Goal: Information Seeking & Learning: Learn about a topic

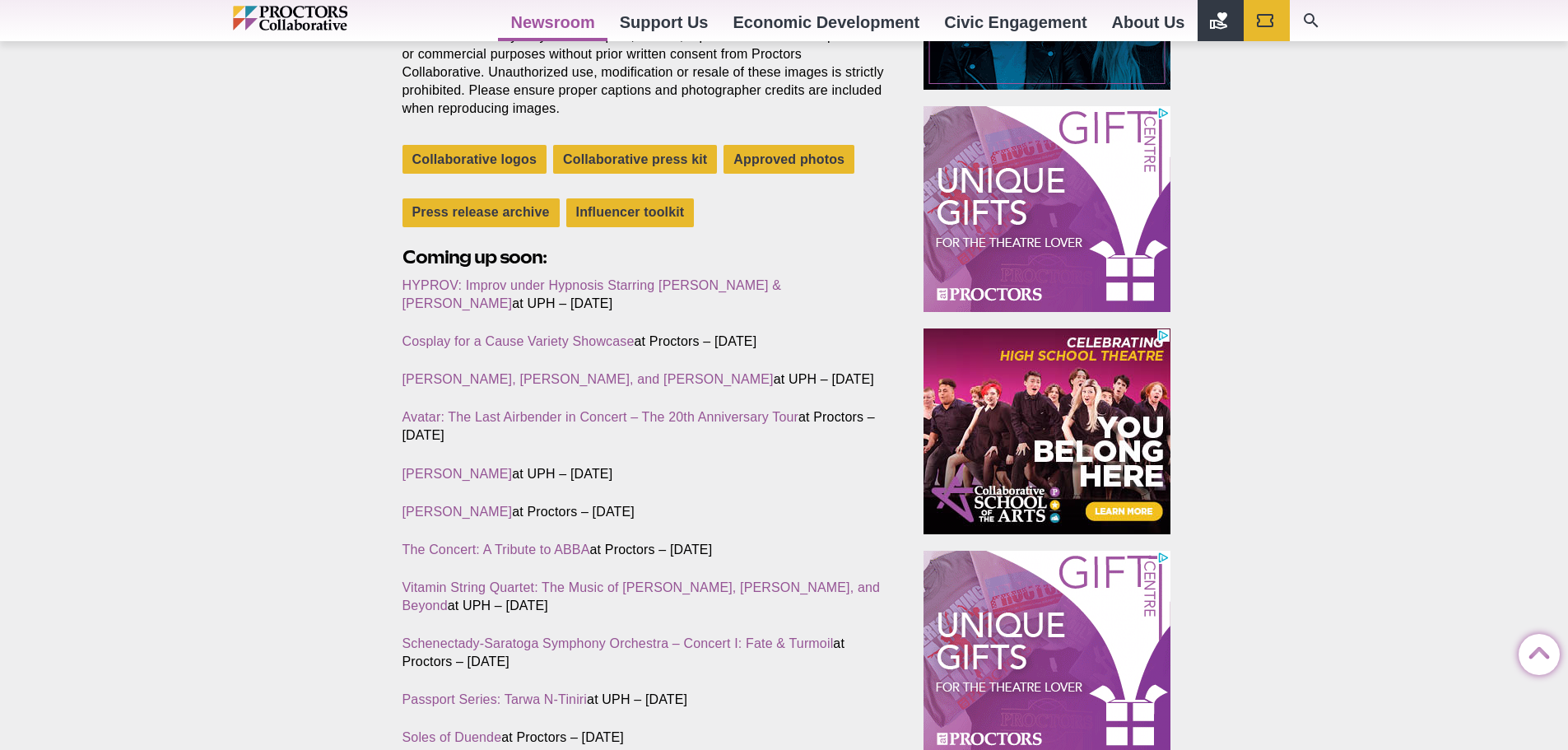
scroll to position [494, 0]
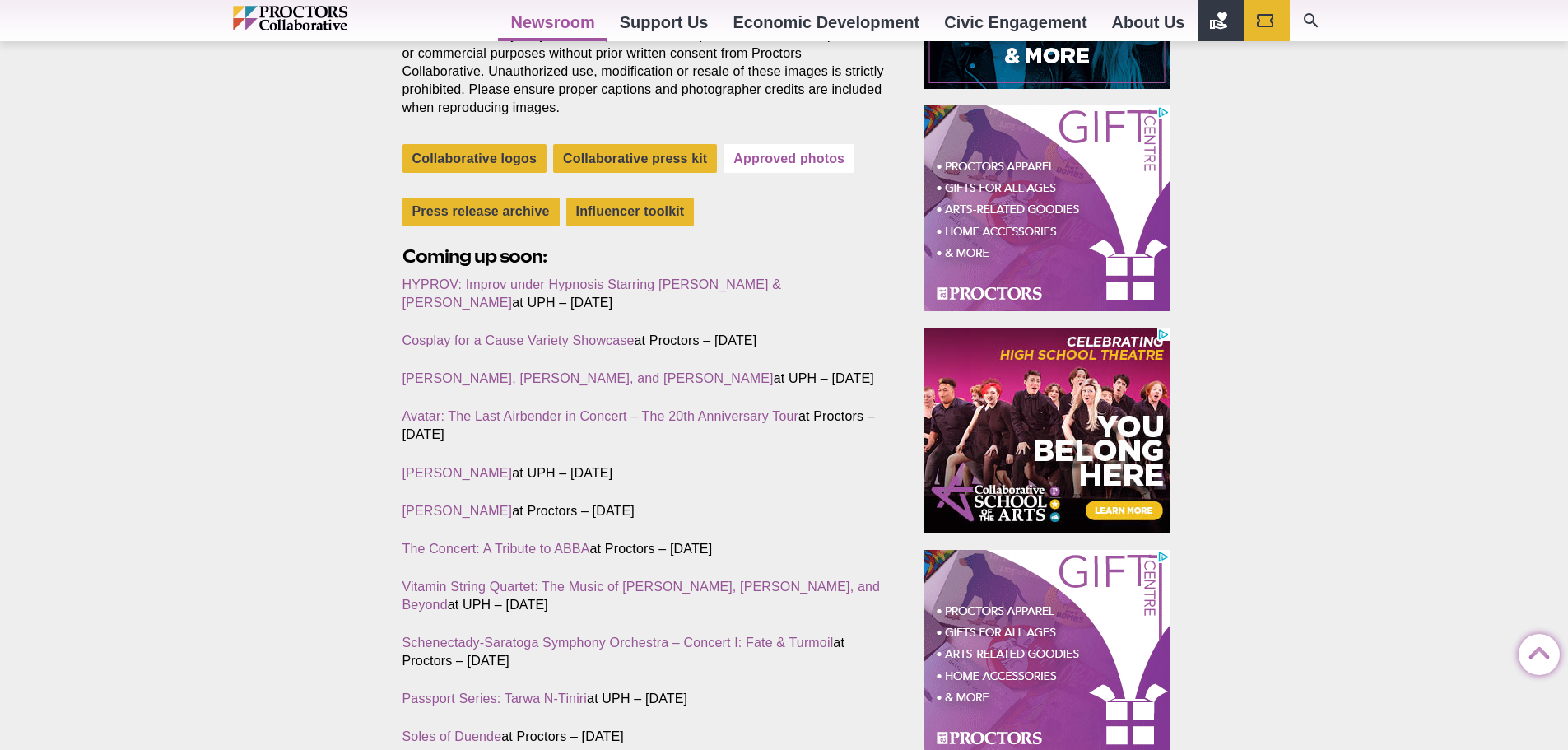
click at [785, 150] on link "Approved photos" at bounding box center [789, 158] width 131 height 29
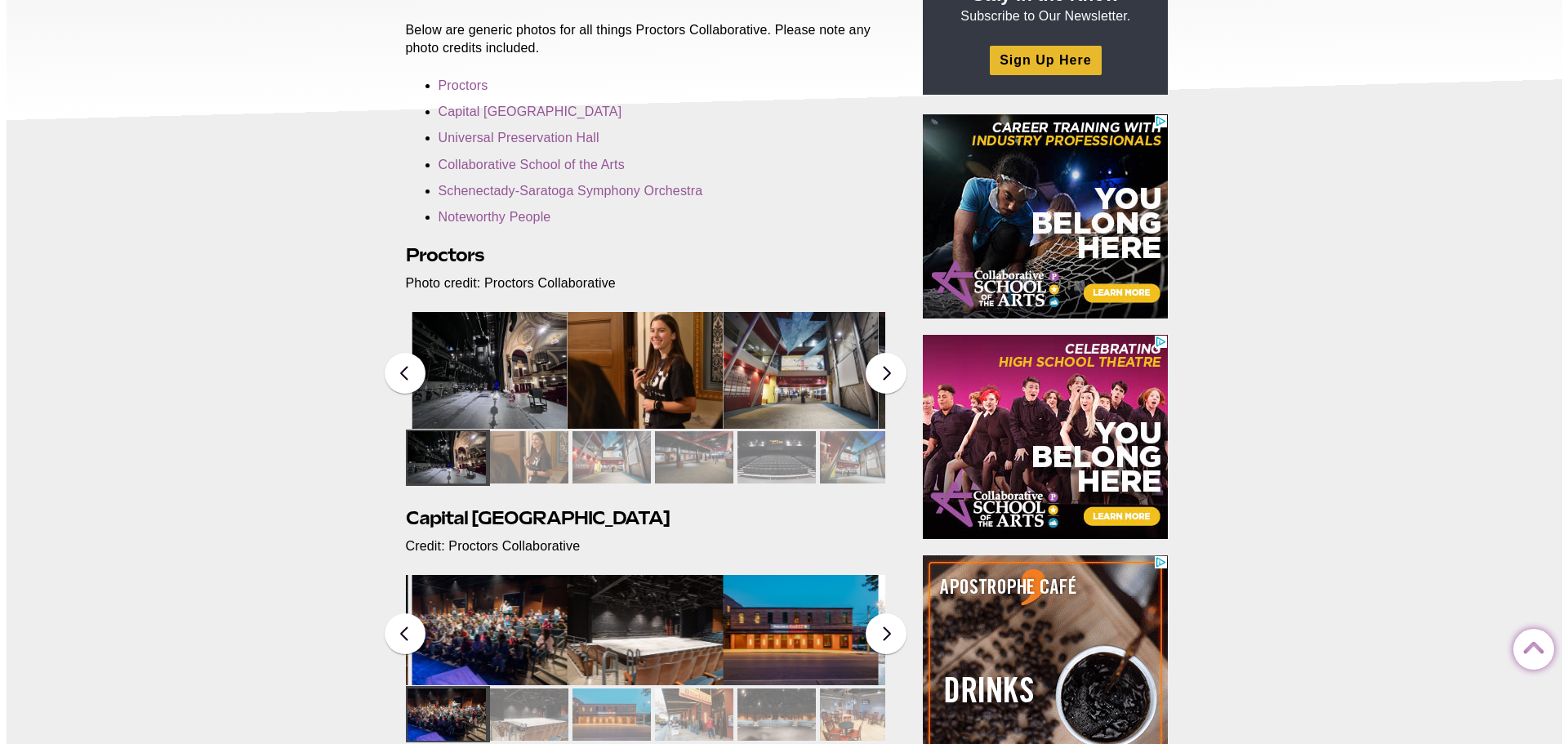
scroll to position [82, 0]
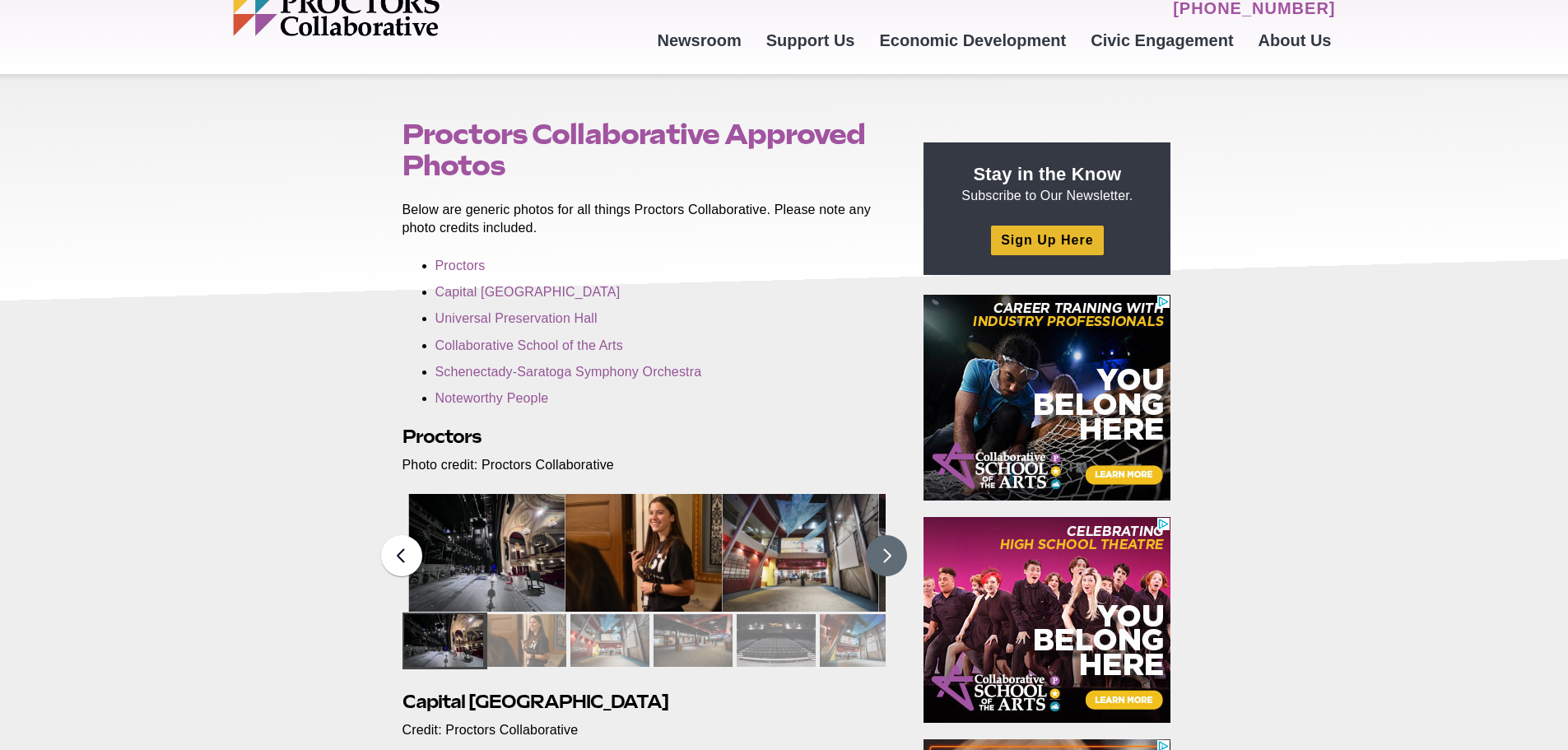
click at [879, 557] on button at bounding box center [886, 555] width 41 height 41
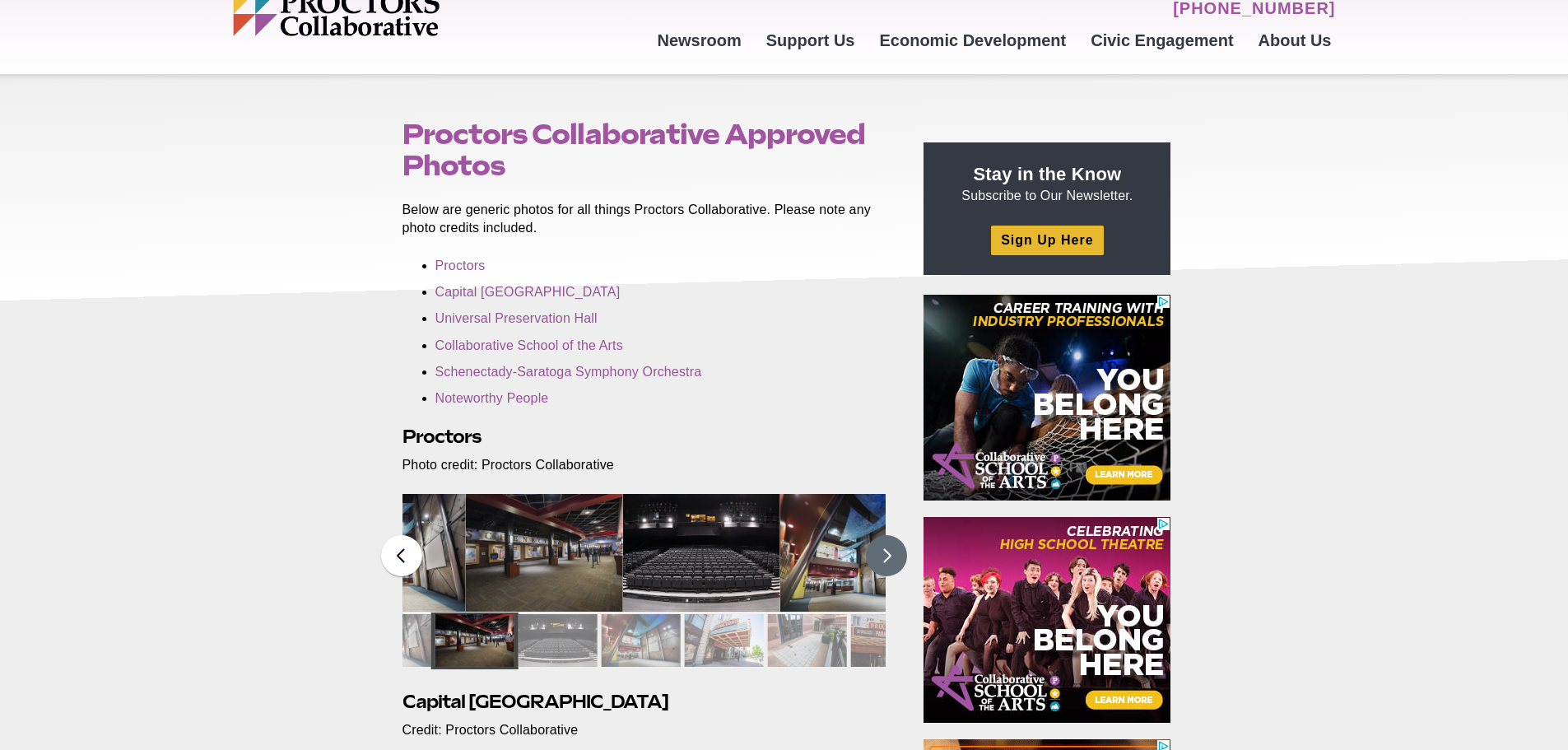
click at [879, 557] on button at bounding box center [886, 555] width 41 height 41
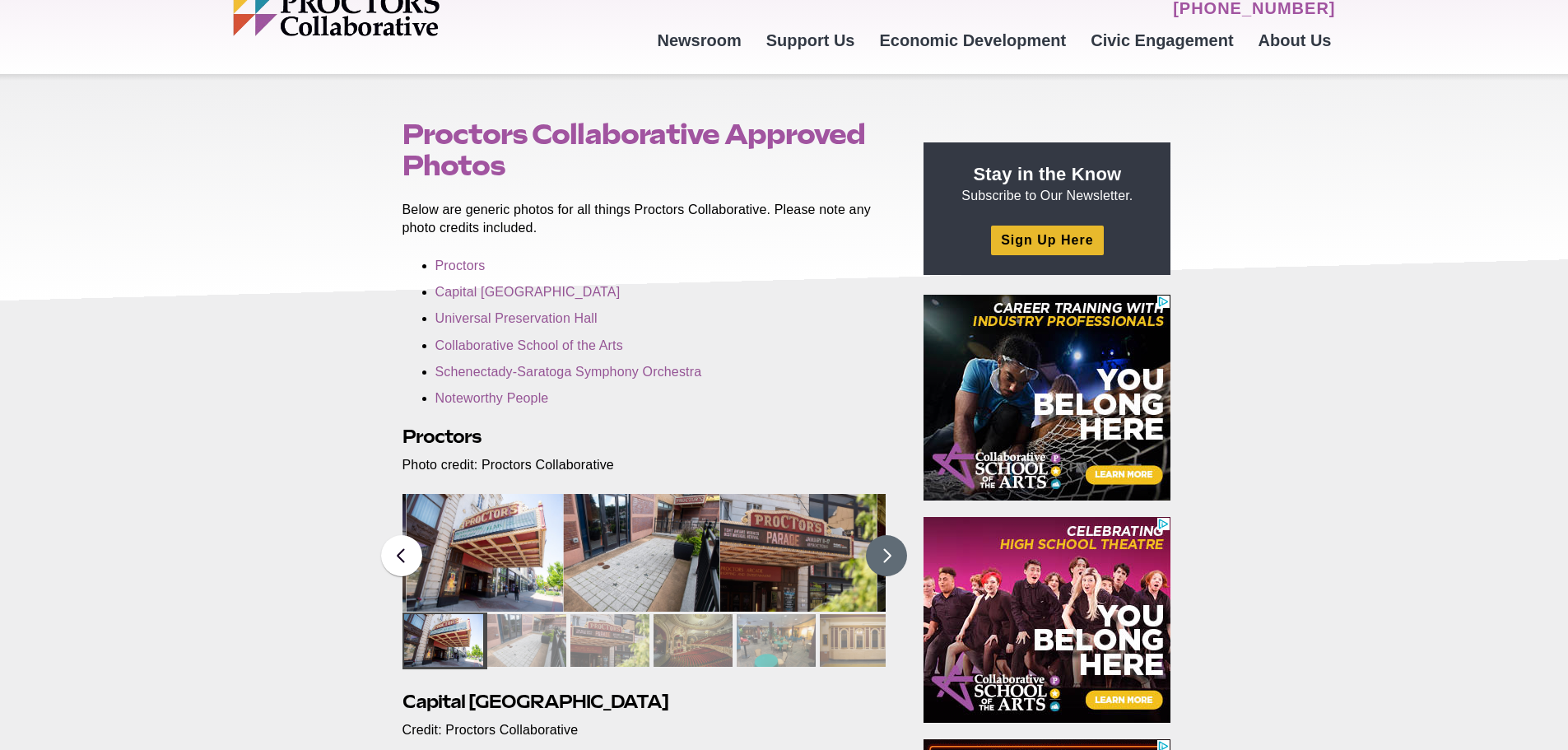
click at [501, 534] on img at bounding box center [485, 553] width 157 height 117
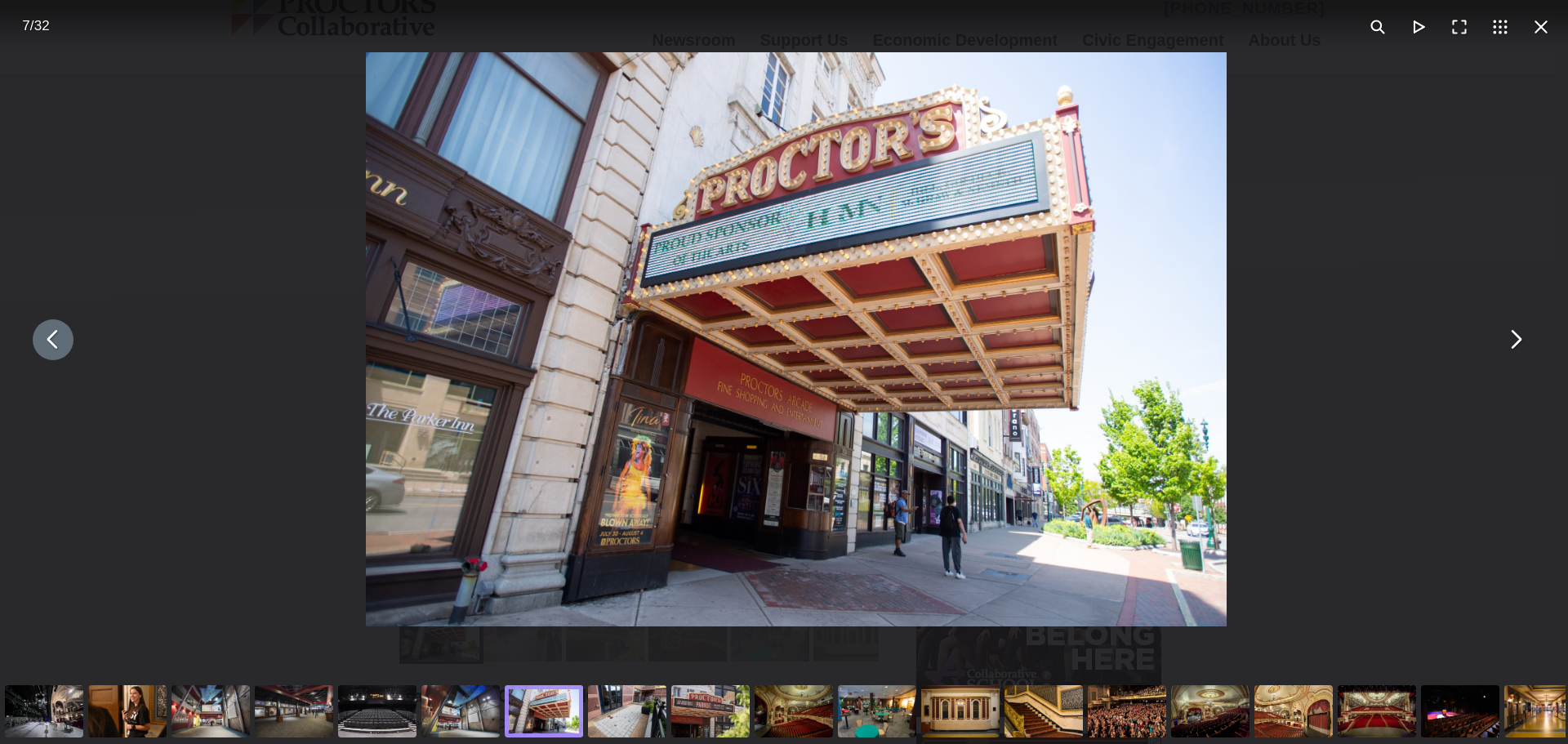
click at [1522, 355] on div "You can close this modal content with the ESC key" at bounding box center [796, 339] width 1568 height 679
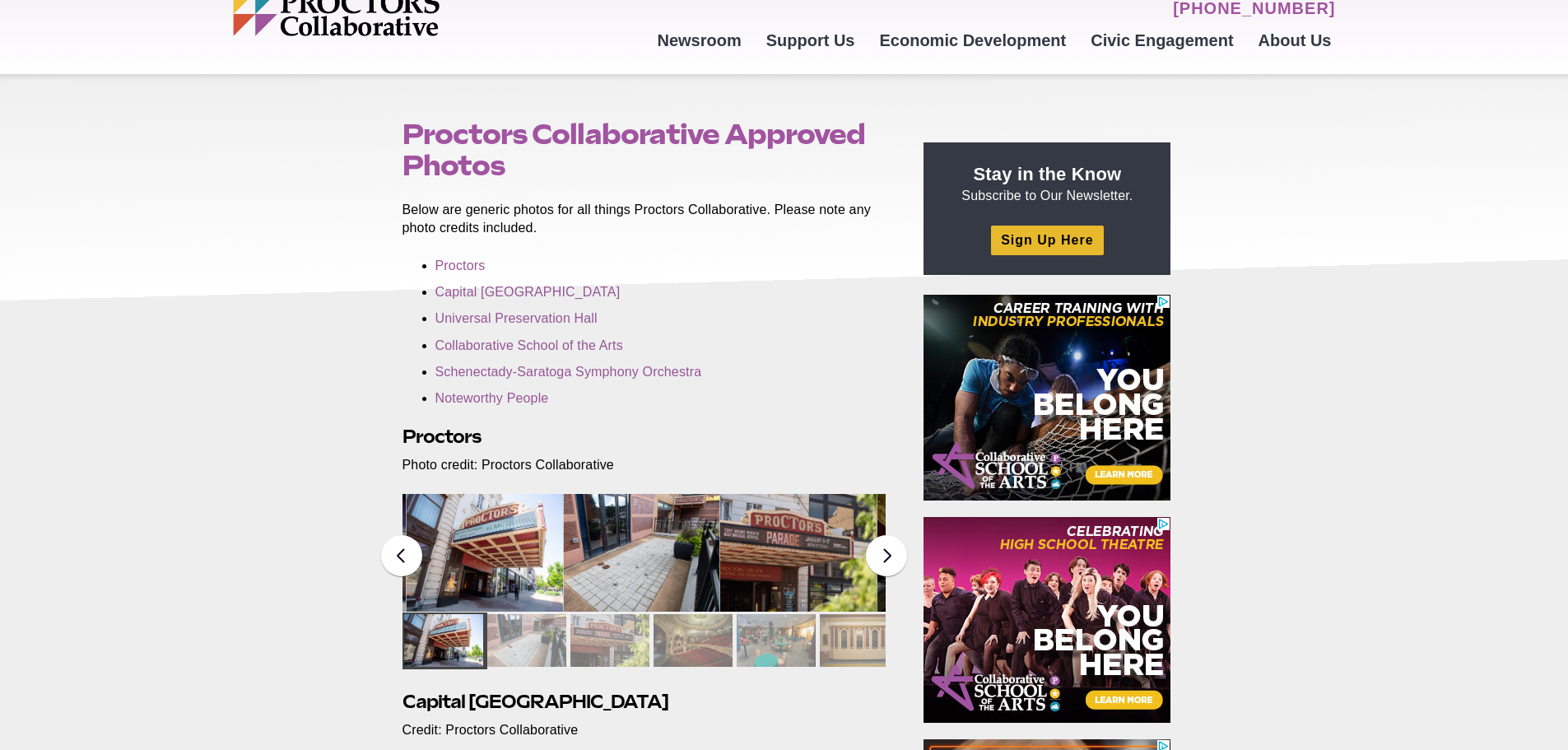
click at [774, 575] on img at bounding box center [798, 553] width 157 height 117
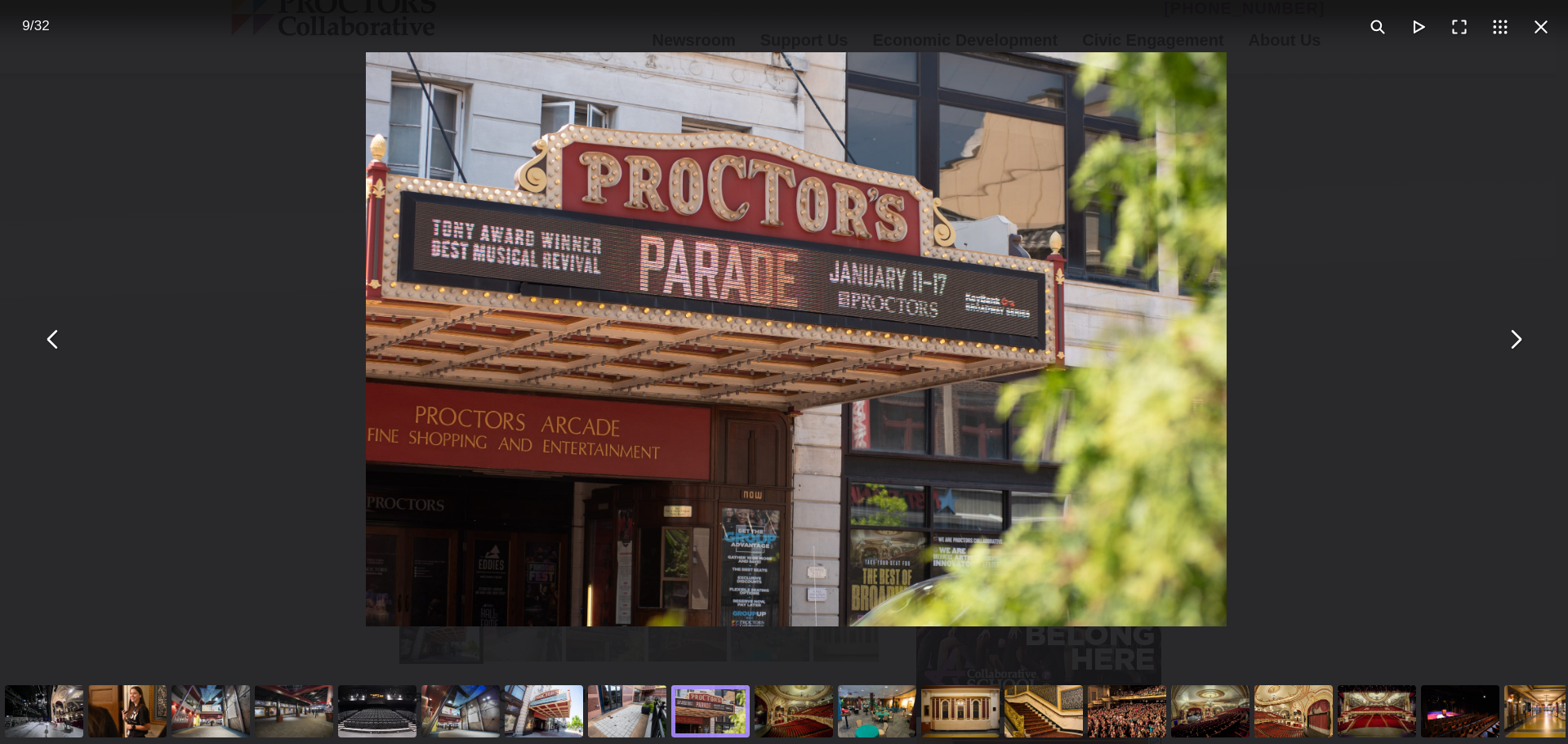
click at [1275, 462] on div "You can close this modal content with the ESC key" at bounding box center [796, 339] width 1568 height 679
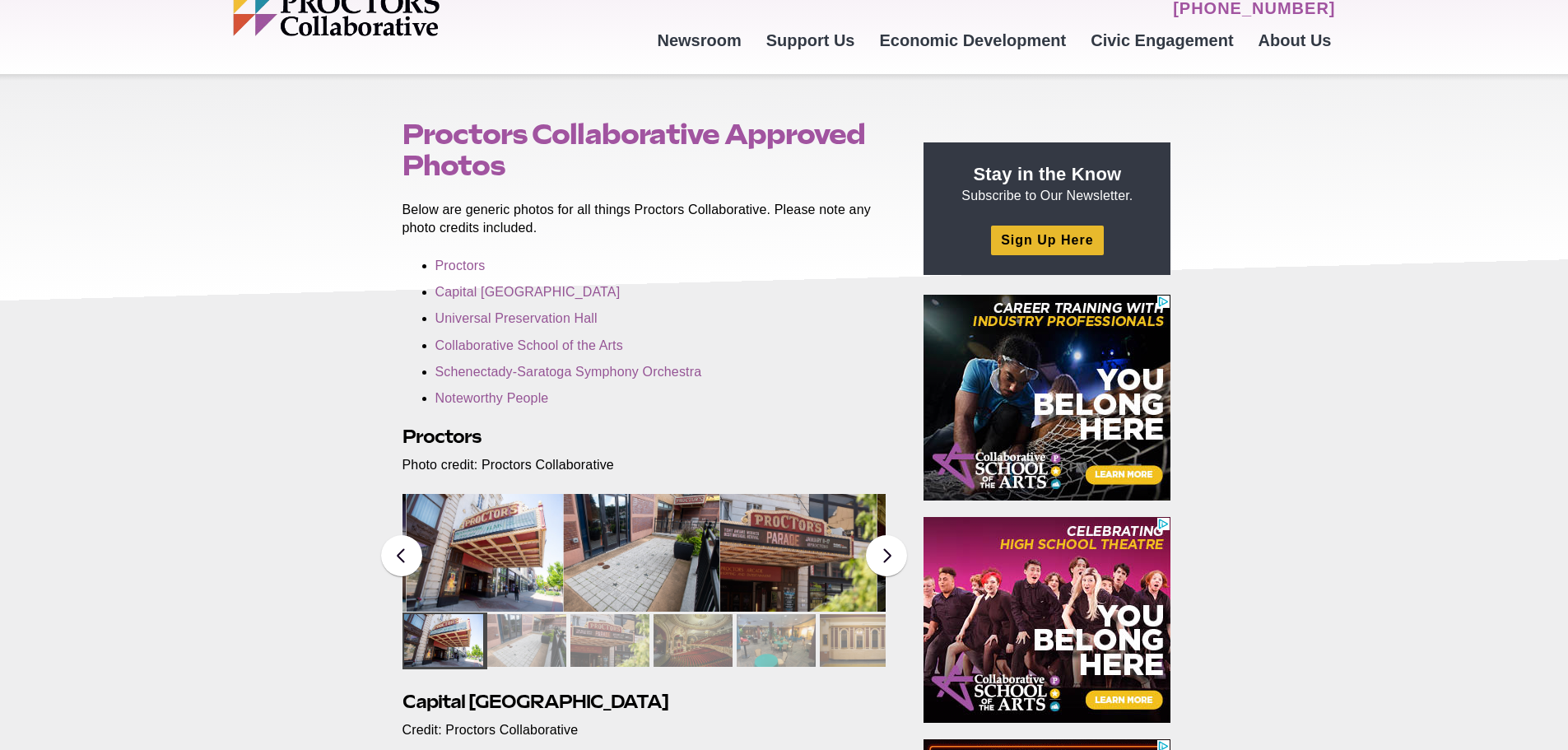
click at [894, 563] on button at bounding box center [886, 555] width 41 height 41
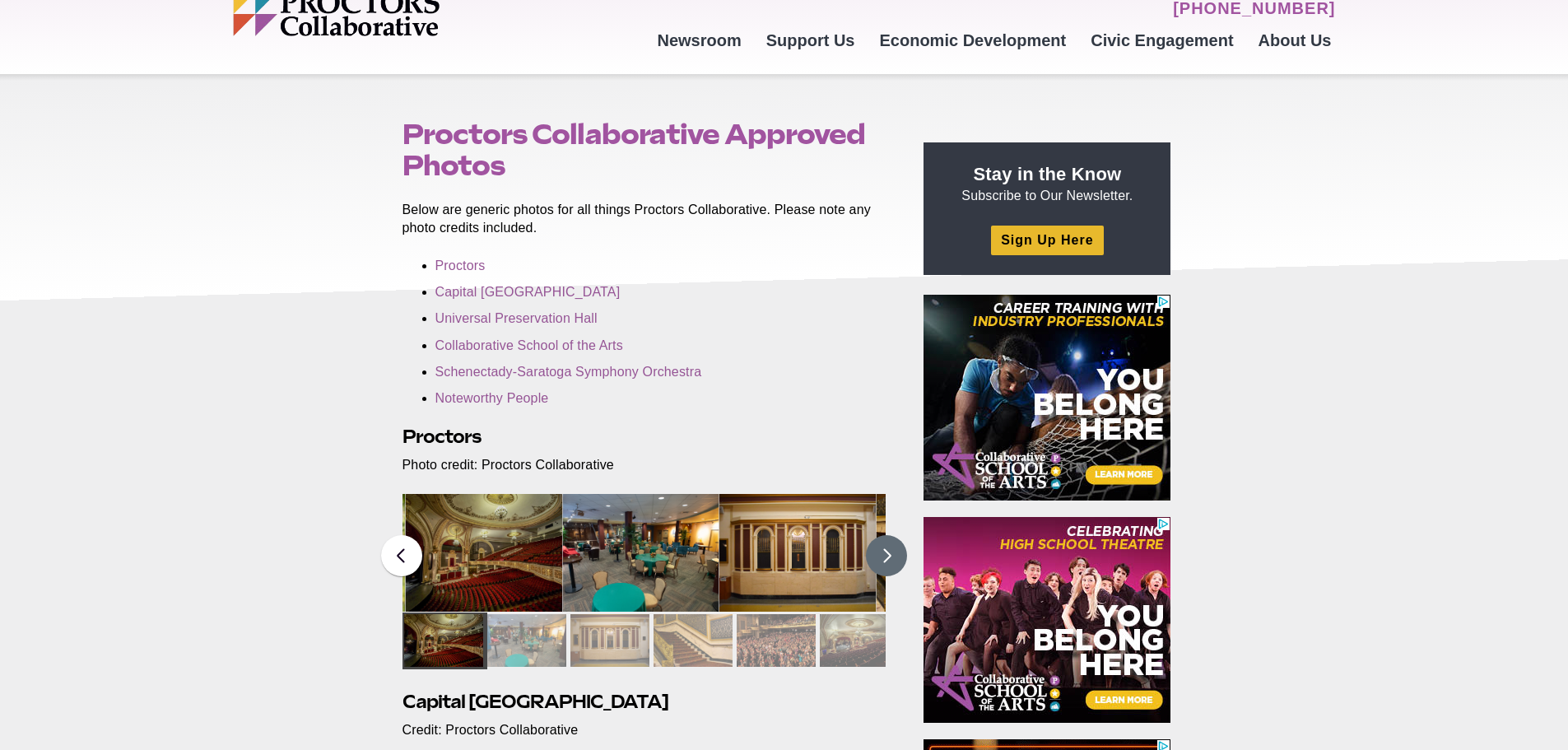
click at [894, 563] on button at bounding box center [886, 555] width 41 height 41
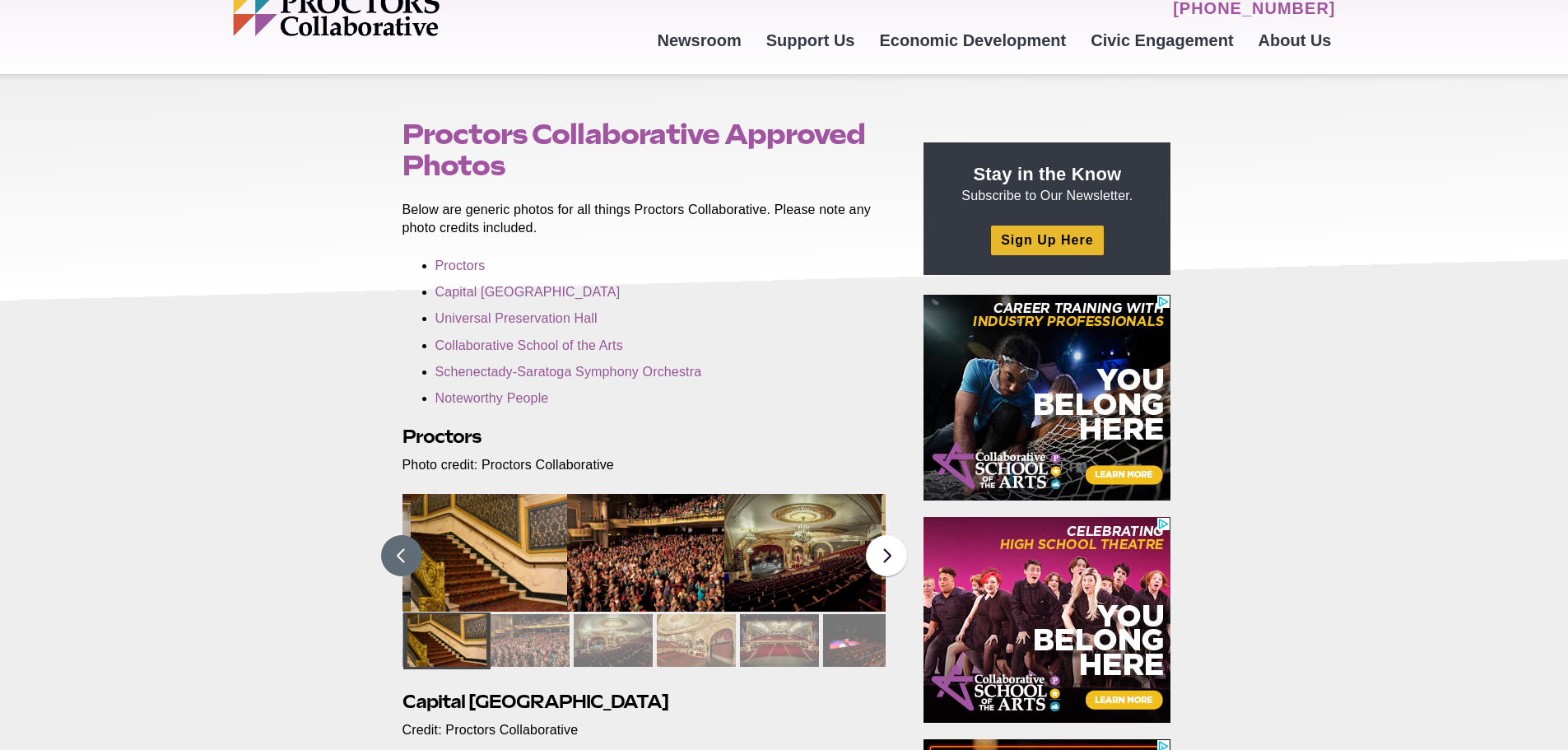
click at [412, 560] on button at bounding box center [402, 555] width 41 height 41
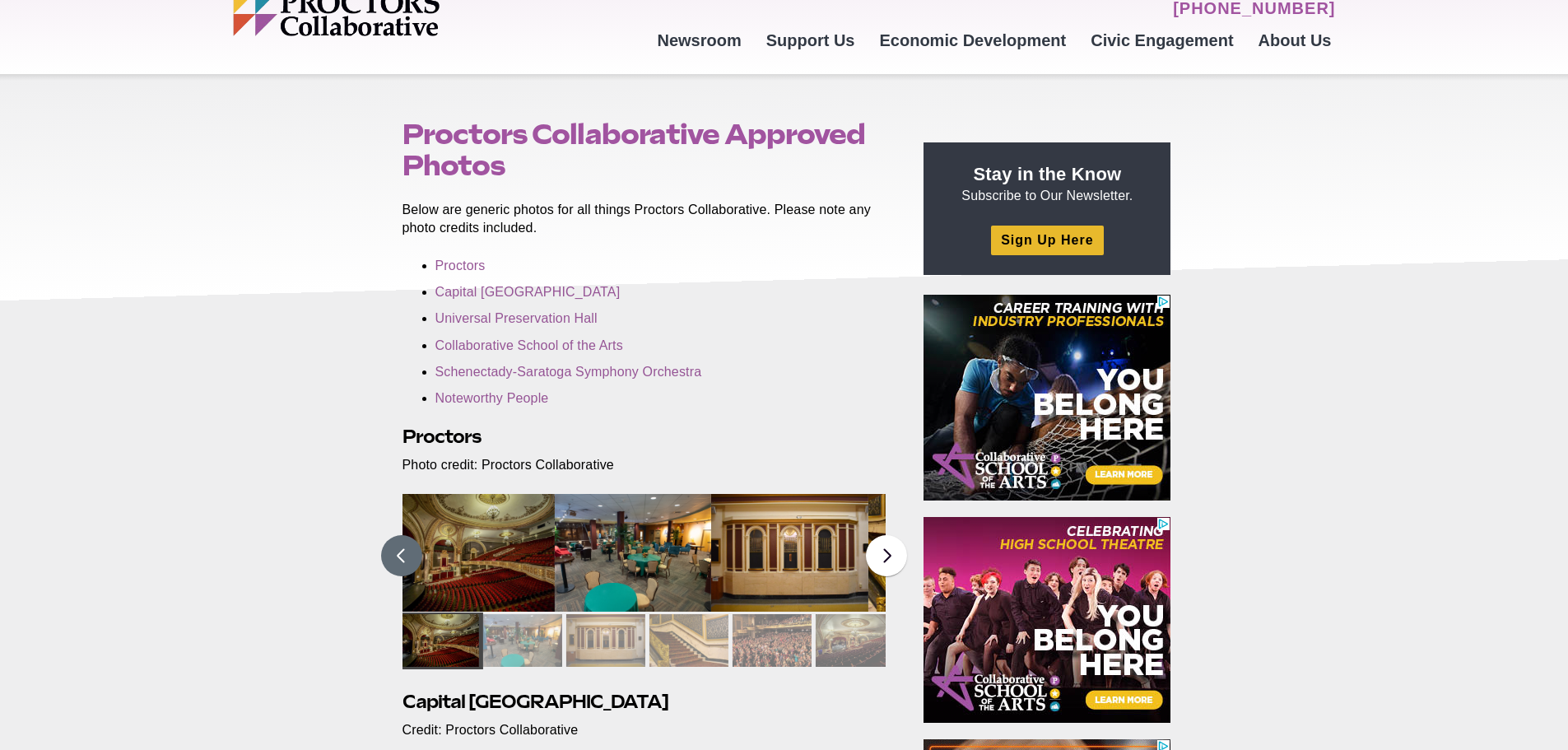
click at [461, 577] on img at bounding box center [476, 553] width 157 height 117
